Goal: Information Seeking & Learning: Find specific fact

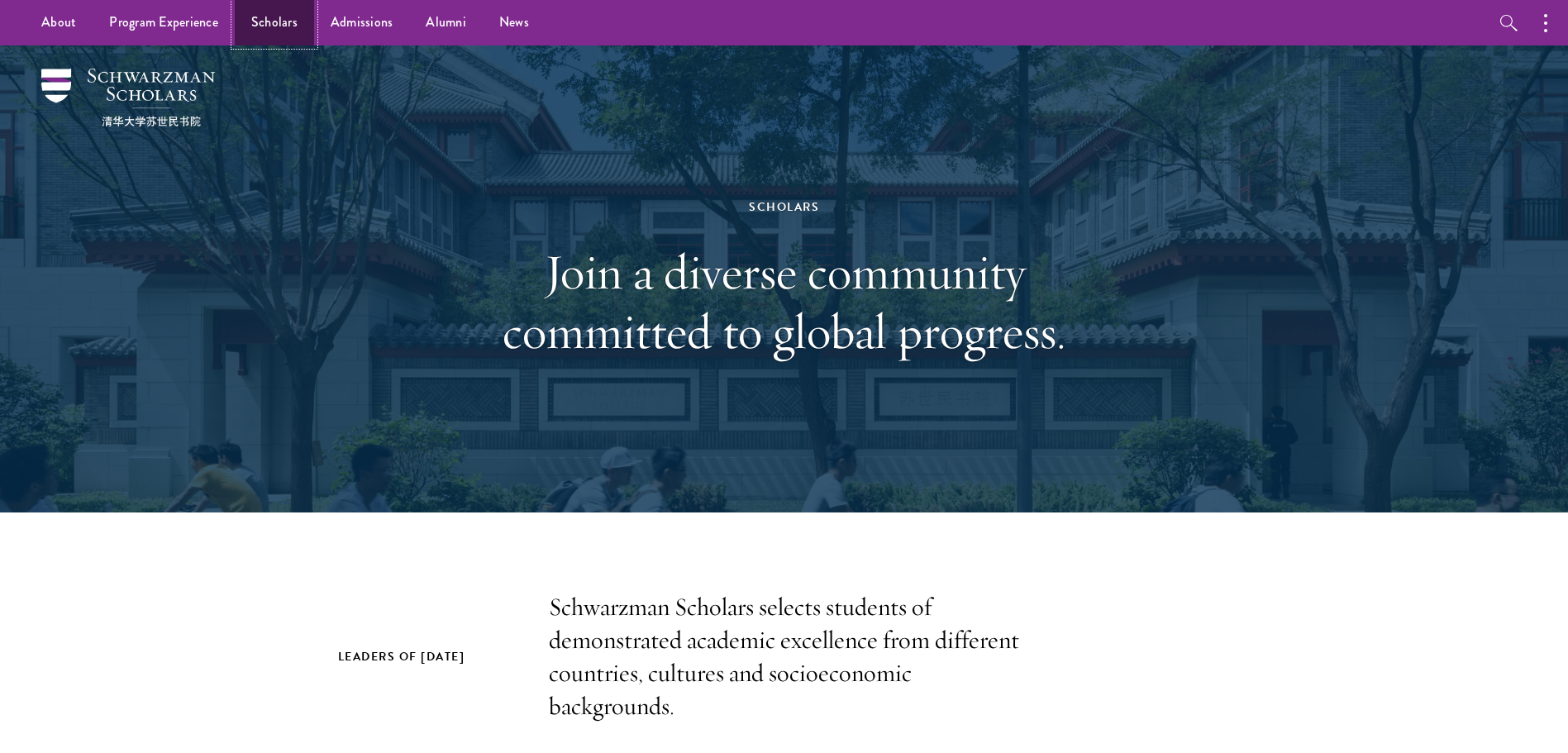
click at [281, 24] on link "Scholars" at bounding box center [274, 22] width 79 height 46
click at [271, 29] on link "Scholars" at bounding box center [274, 22] width 79 height 46
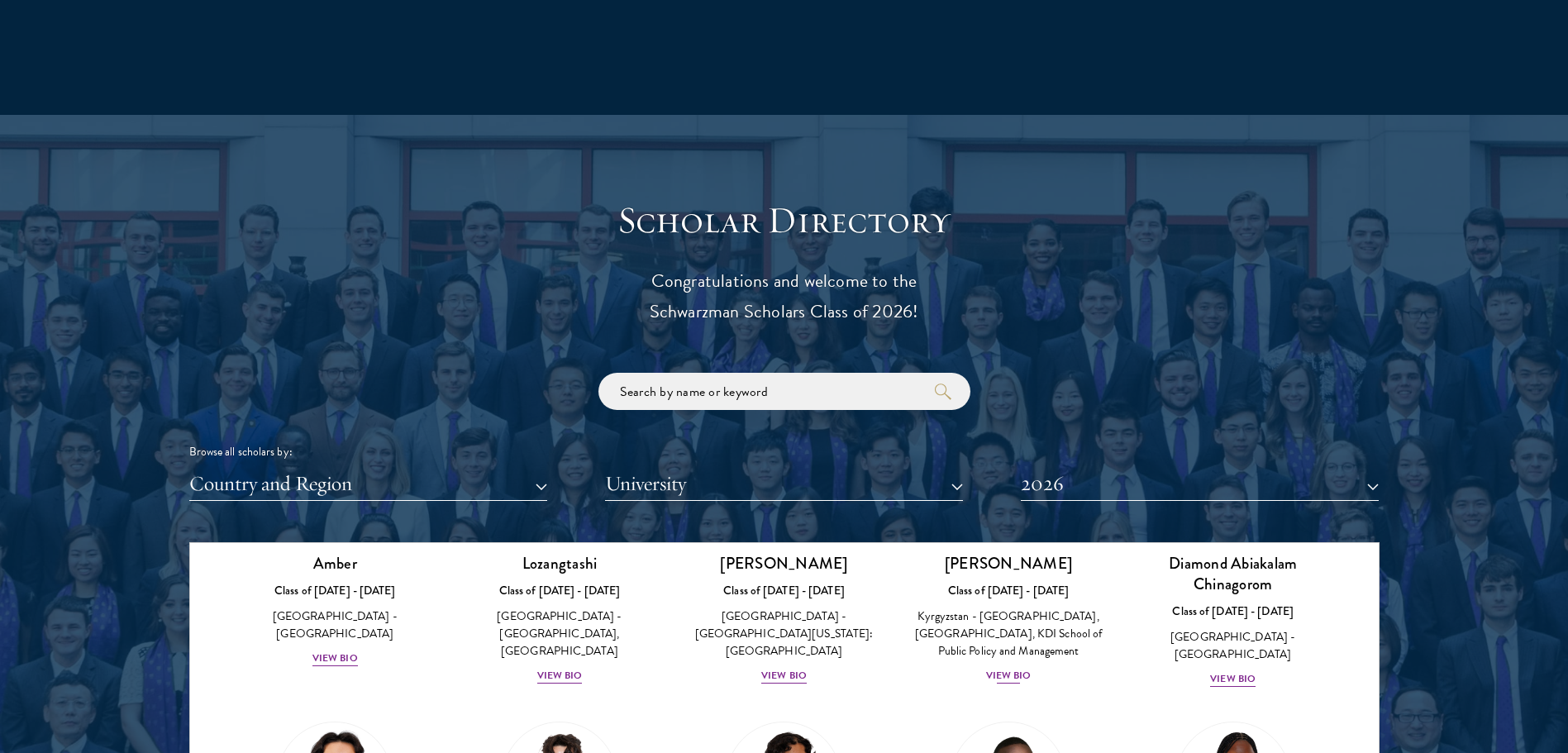
scroll to position [330, 0]
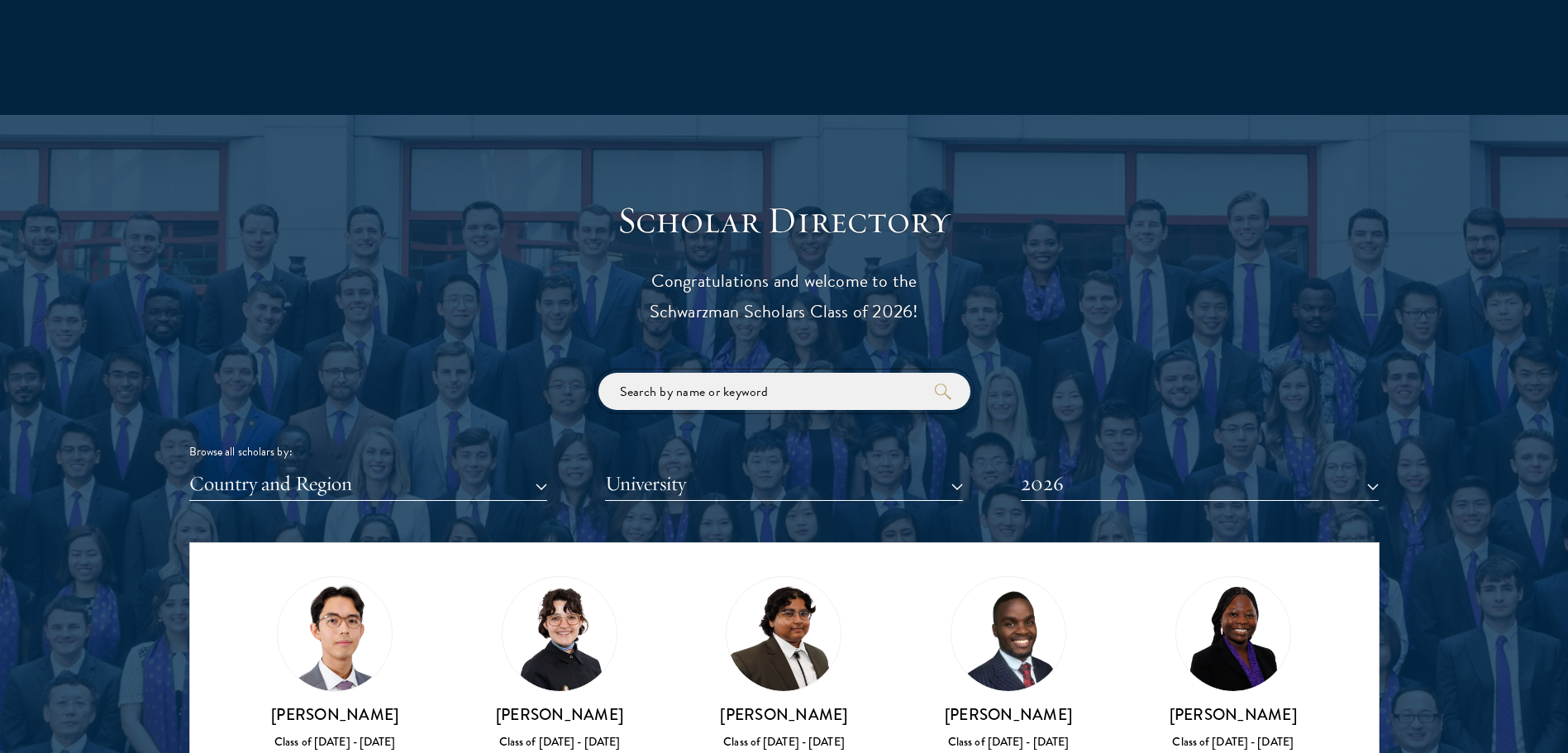
click at [855, 405] on input "search" at bounding box center [784, 391] width 372 height 37
paste input "宋美慧"
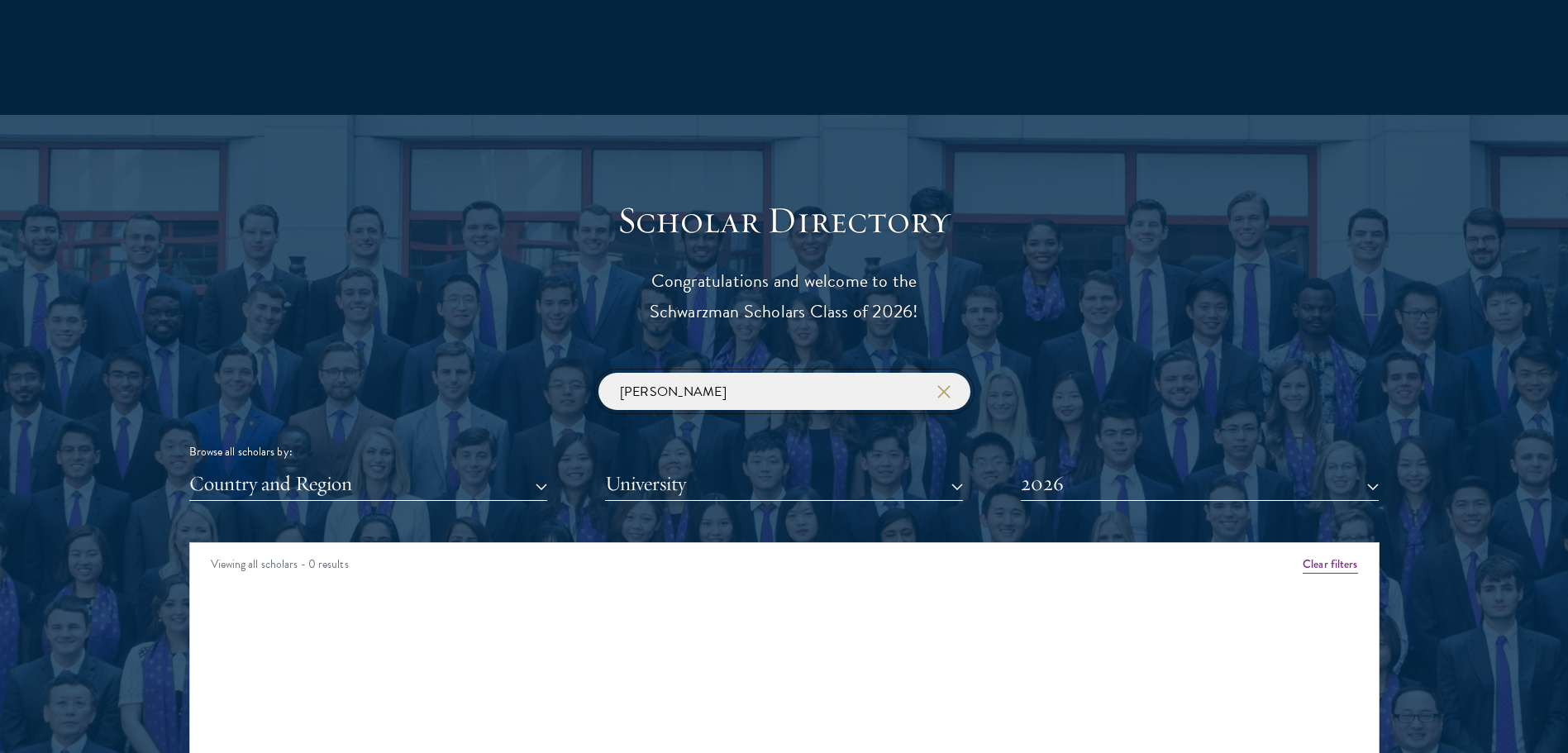
type input "宋"
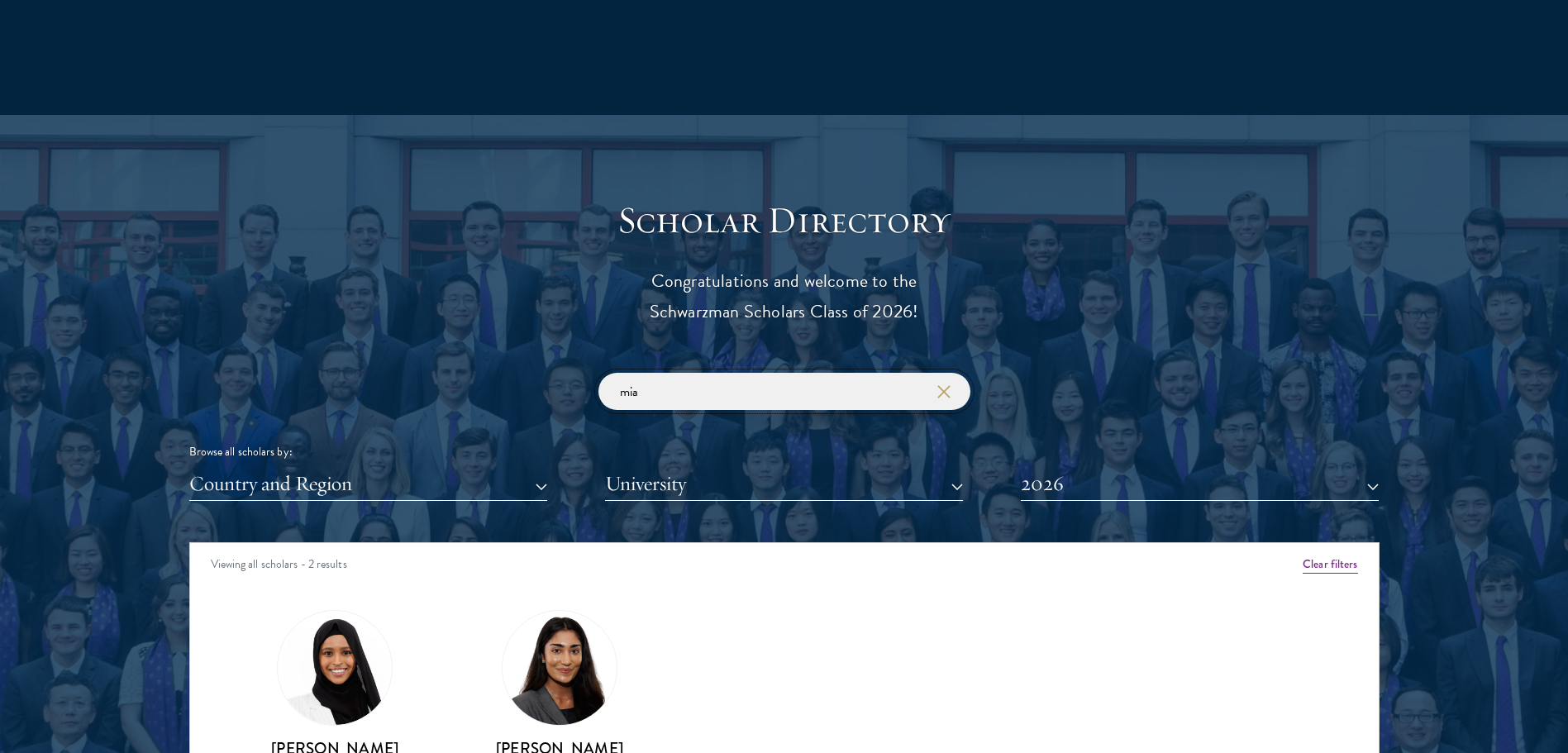
type input "mia"
click at [575, 661] on img at bounding box center [559, 667] width 126 height 126
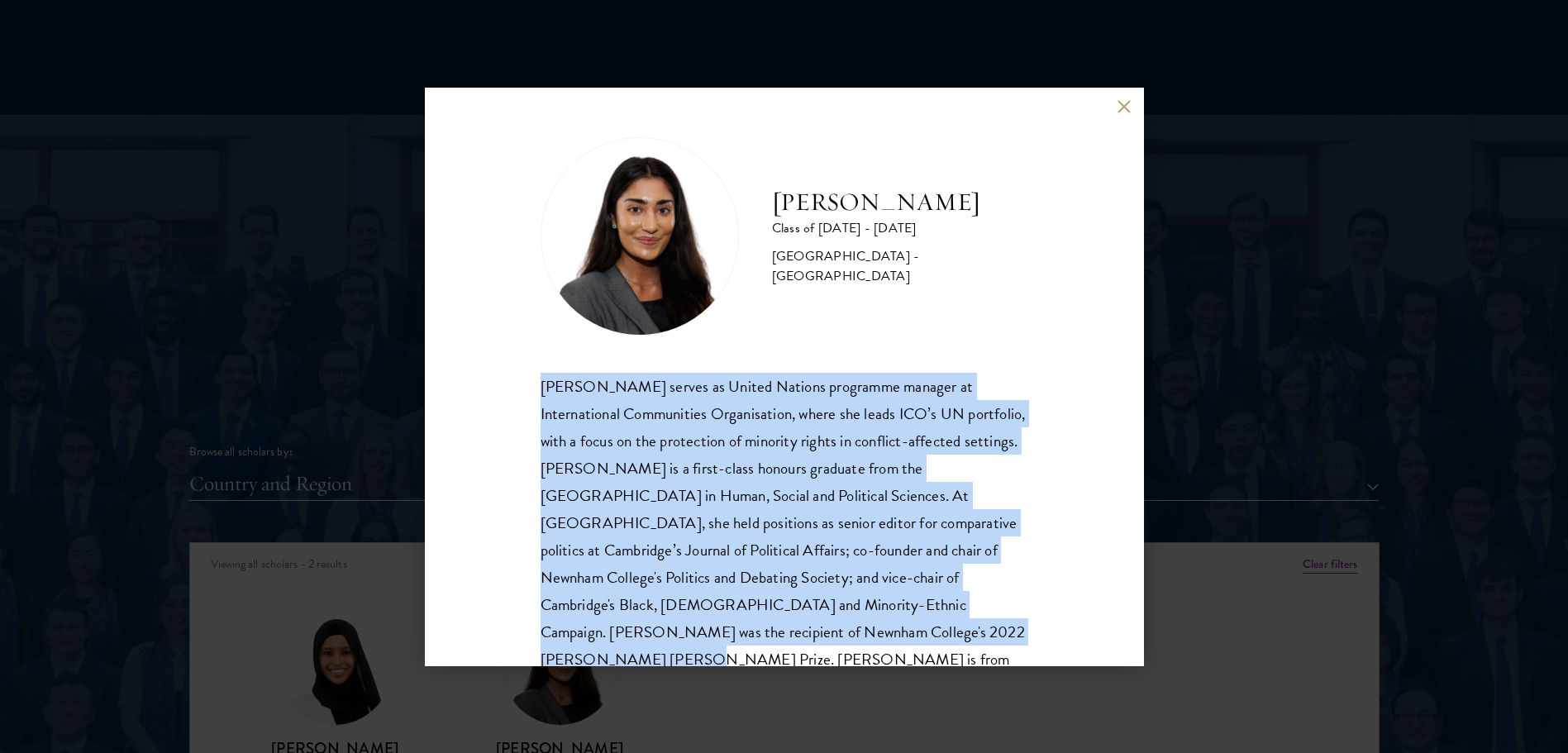
drag, startPoint x: 844, startPoint y: 639, endPoint x: 500, endPoint y: 384, distance: 428.2
click at [500, 384] on div "Mia Sawjani Class of 2025 - 2026 United Kingdom - University of Cambridge Mia S…" at bounding box center [784, 377] width 719 height 578
